Goal: Navigation & Orientation: Find specific page/section

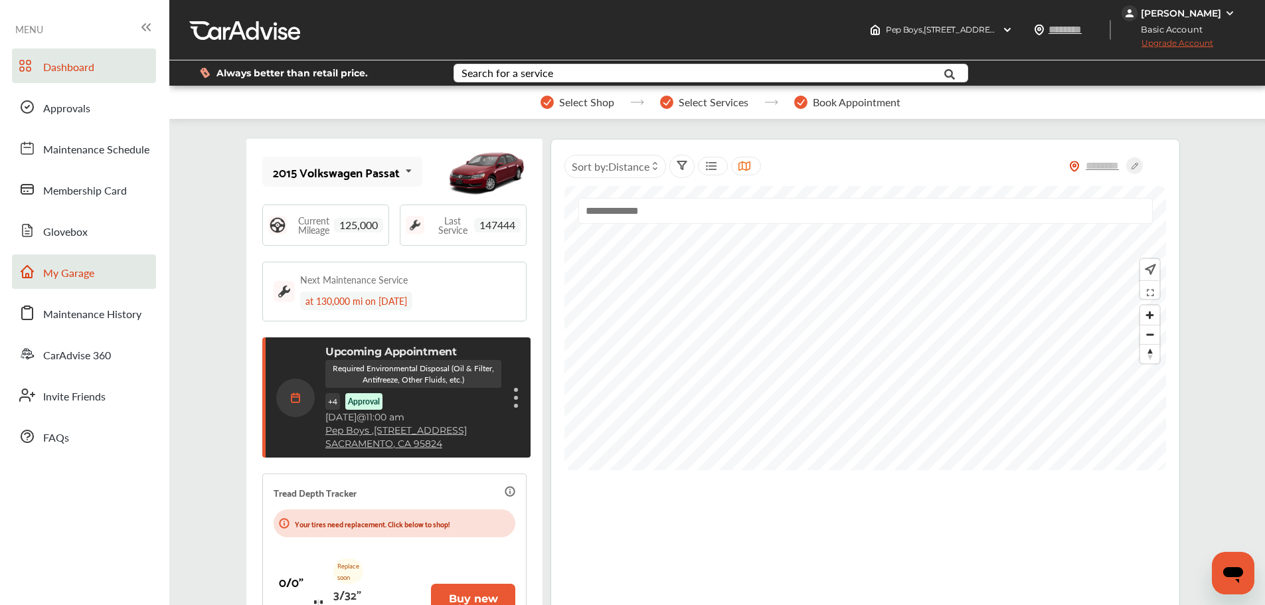
click at [89, 281] on span "My Garage" at bounding box center [68, 273] width 51 height 17
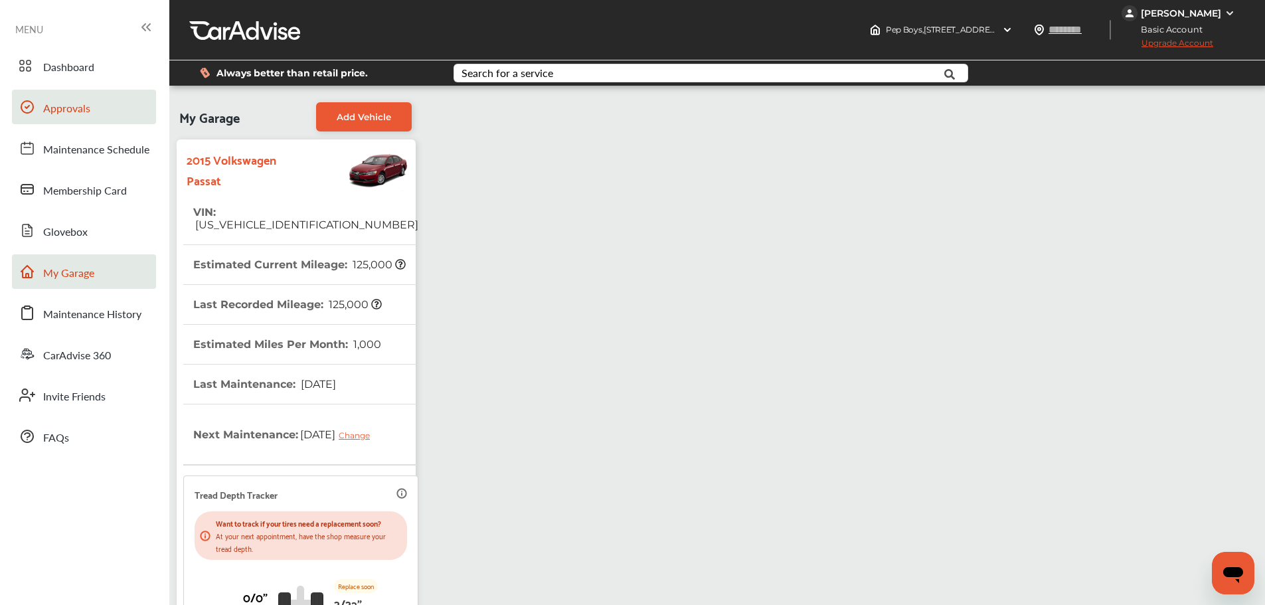
click at [63, 109] on span "Approvals" at bounding box center [66, 108] width 47 height 17
